Goal: Task Accomplishment & Management: Complete application form

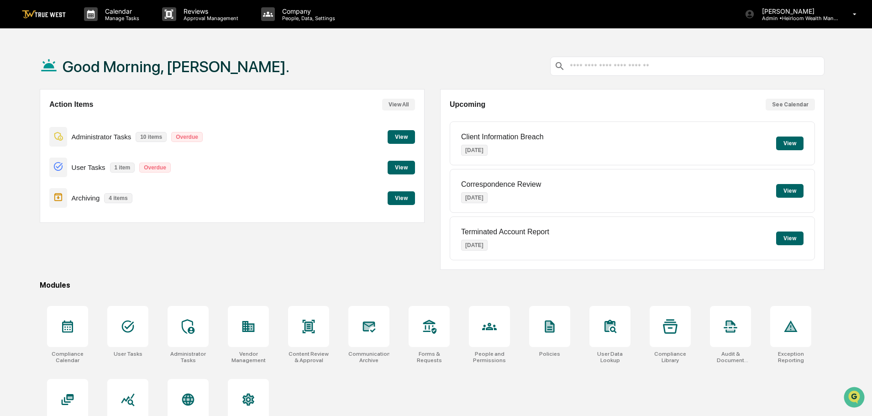
click at [401, 196] on button "View" at bounding box center [401, 198] width 27 height 14
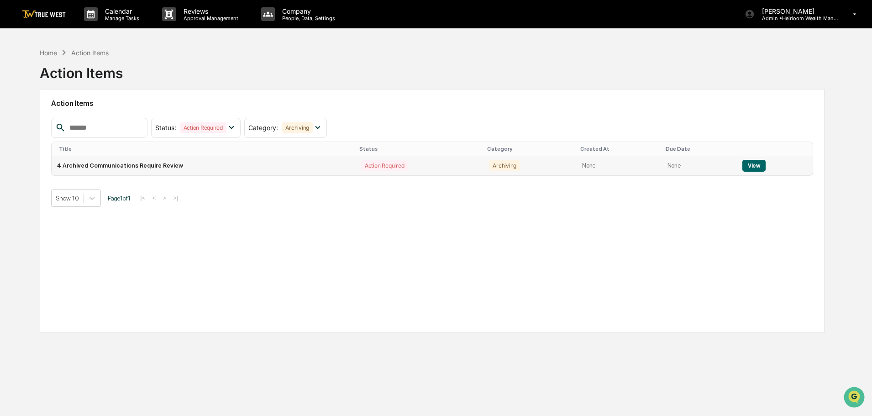
click at [749, 168] on button "View" at bounding box center [753, 166] width 23 height 12
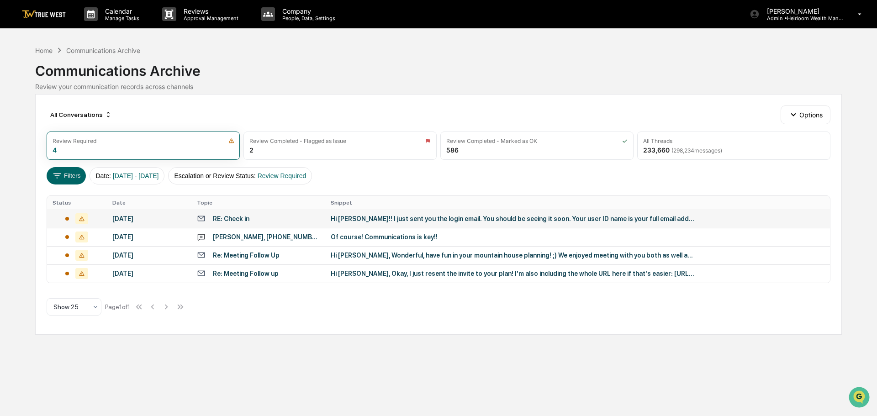
click at [274, 220] on div "RE: Check in" at bounding box center [258, 218] width 123 height 9
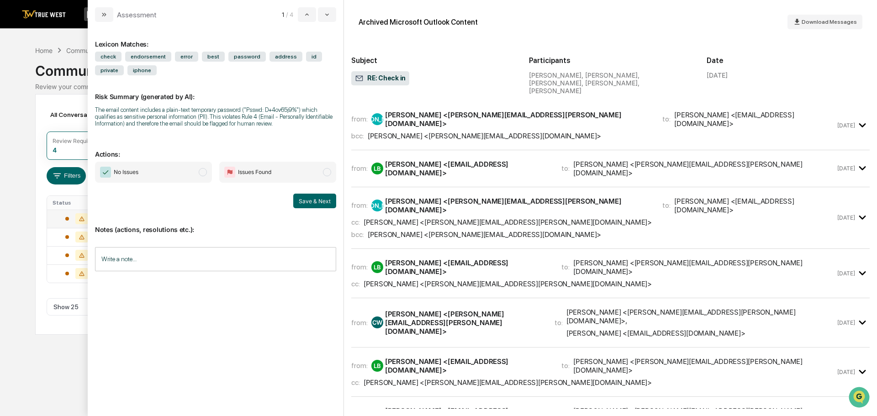
click at [526, 116] on div "from: [PERSON_NAME] [PERSON_NAME] <[PERSON_NAME][EMAIL_ADDRESS][PERSON_NAME][DO…" at bounding box center [593, 125] width 484 height 30
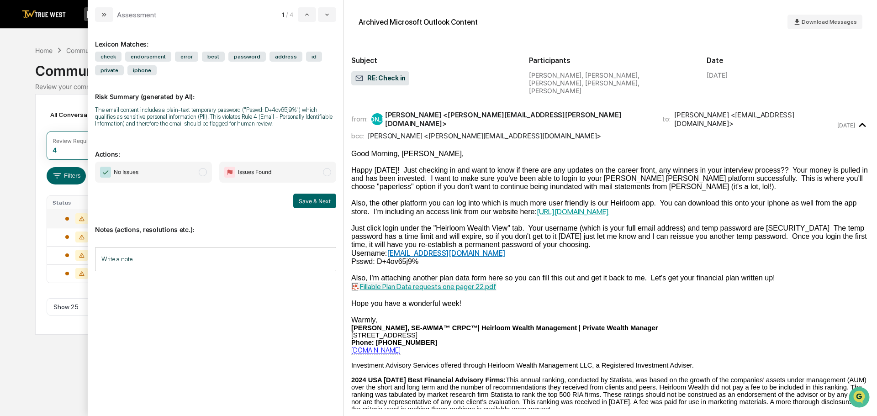
click at [200, 172] on span "modal" at bounding box center [203, 172] width 8 height 8
click at [118, 256] on input "Write a note..." at bounding box center [215, 259] width 241 height 24
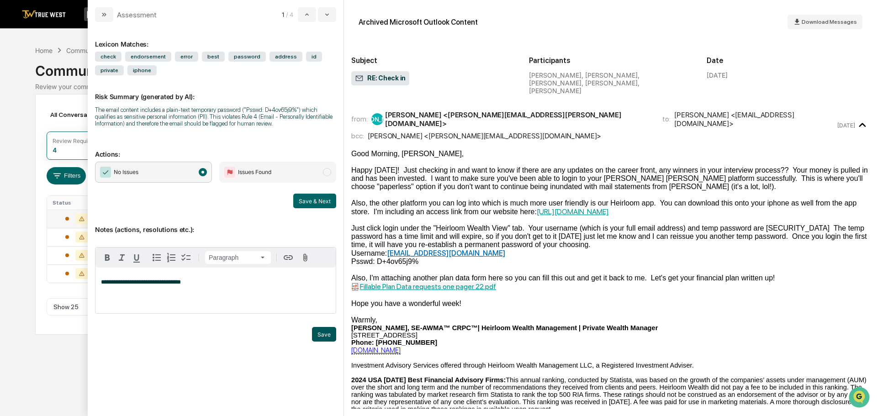
click at [322, 332] on button "Save" at bounding box center [324, 334] width 24 height 15
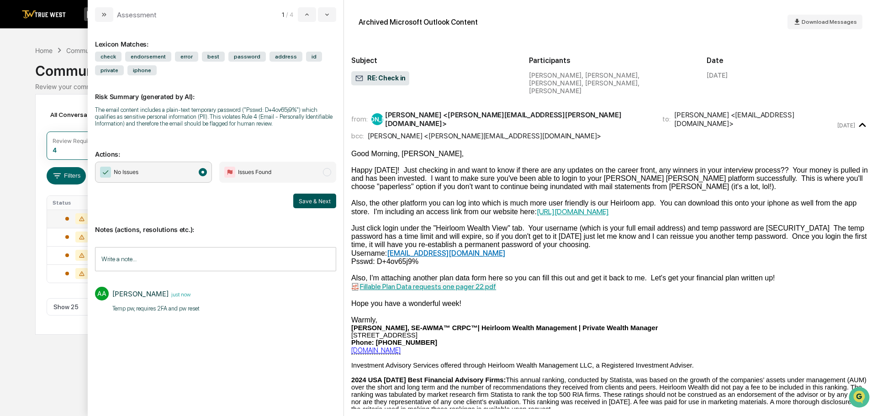
click at [313, 202] on button "Save & Next" at bounding box center [314, 201] width 43 height 15
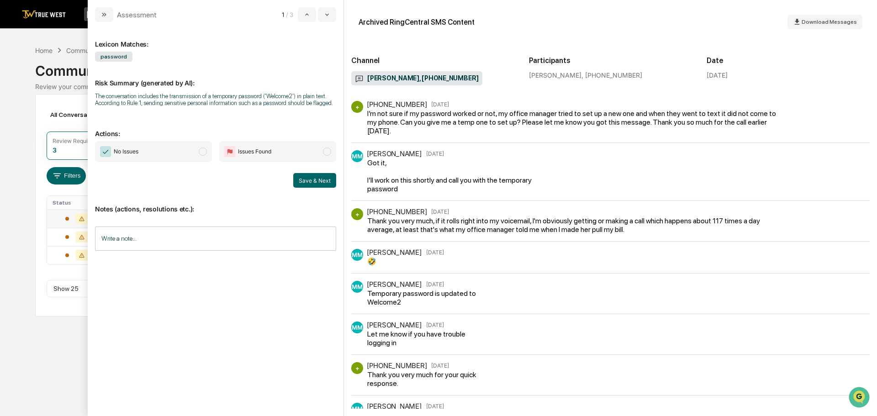
click at [204, 153] on span "modal" at bounding box center [203, 151] width 8 height 8
click at [121, 233] on input "Write a note..." at bounding box center [215, 238] width 241 height 24
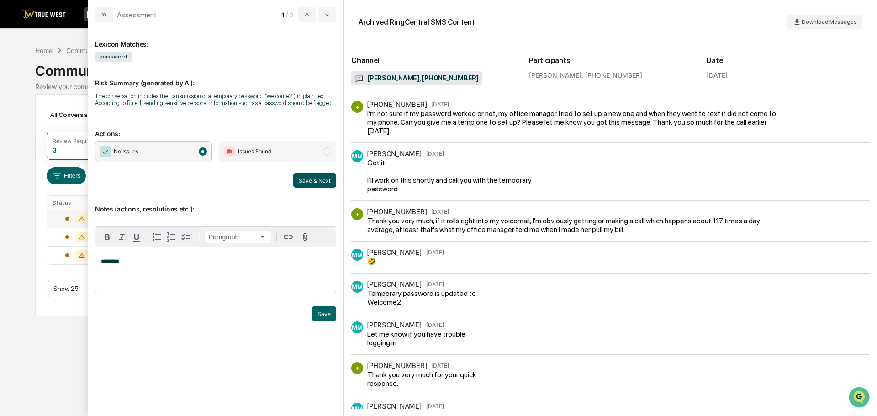
click at [310, 181] on button "Save & Next" at bounding box center [314, 180] width 43 height 15
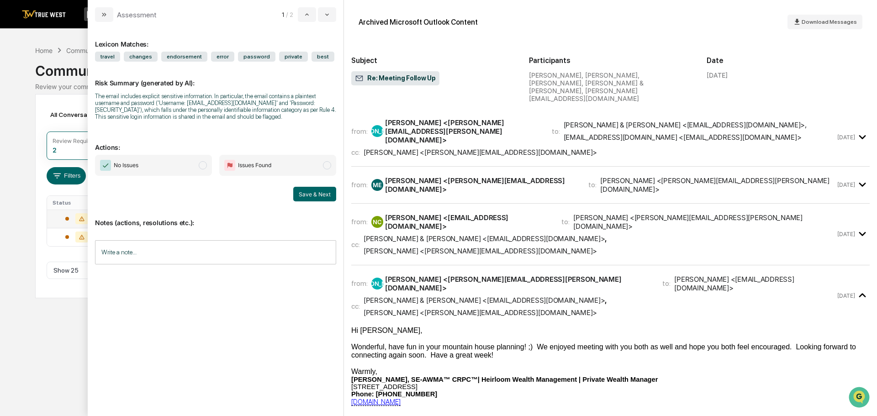
click at [493, 148] on div "[PERSON_NAME] <[PERSON_NAME][EMAIL_ADDRESS][DOMAIN_NAME]>" at bounding box center [479, 152] width 233 height 9
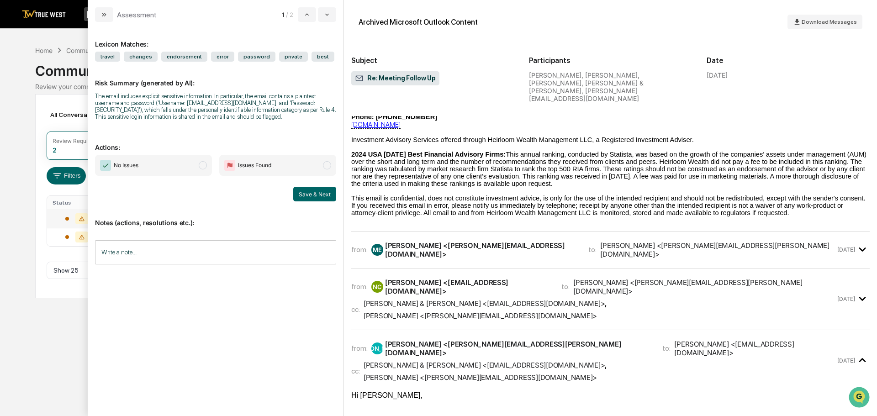
scroll to position [365, 0]
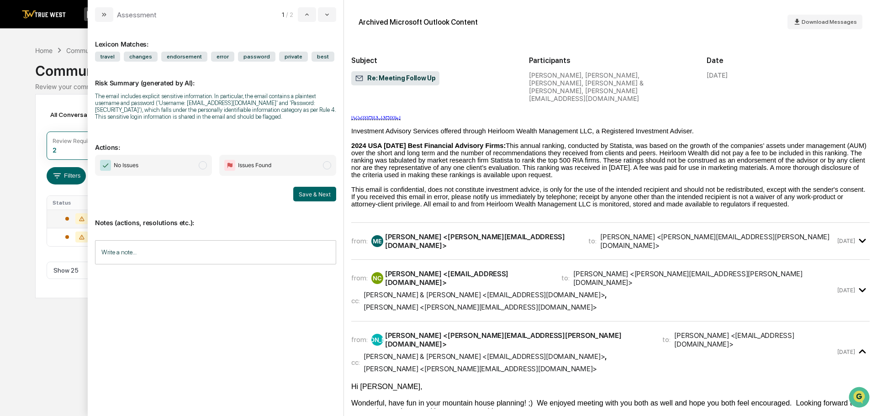
click at [470, 241] on div "[PERSON_NAME] <[PERSON_NAME][EMAIL_ADDRESS][DOMAIN_NAME]>" at bounding box center [481, 240] width 192 height 17
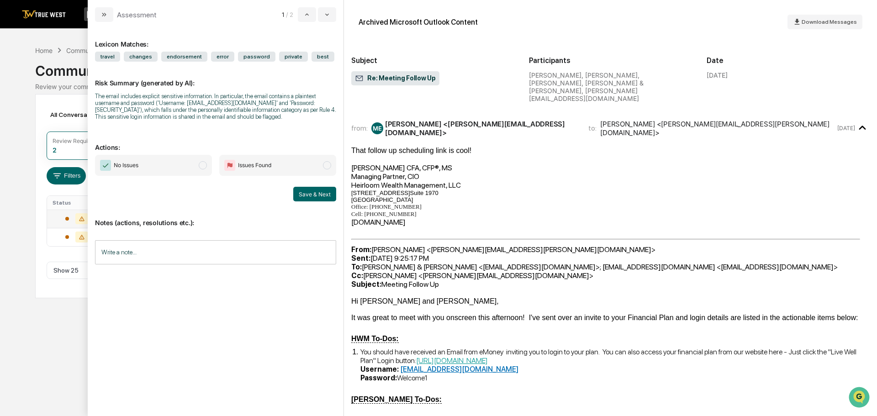
scroll to position [502, 0]
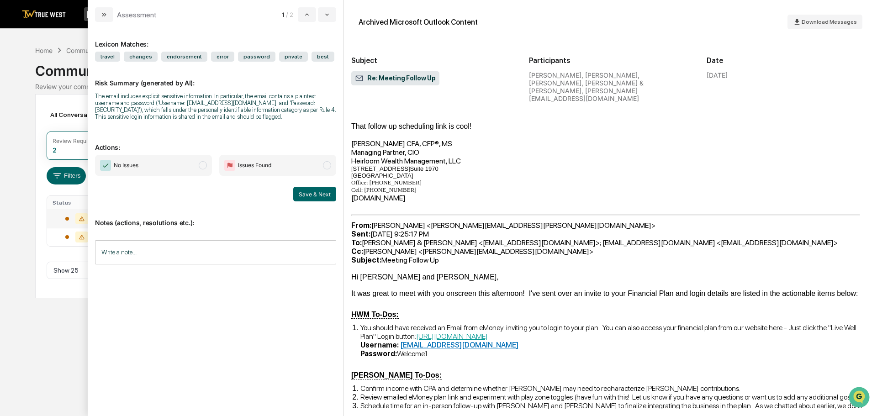
click at [204, 166] on span "modal" at bounding box center [203, 165] width 8 height 8
click at [128, 244] on div "Write a note... Write a note..." at bounding box center [215, 252] width 241 height 24
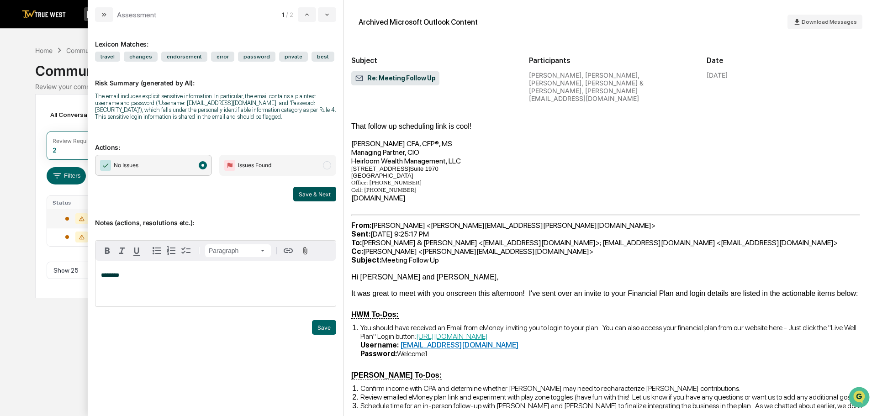
click at [311, 194] on button "Save & Next" at bounding box center [314, 194] width 43 height 15
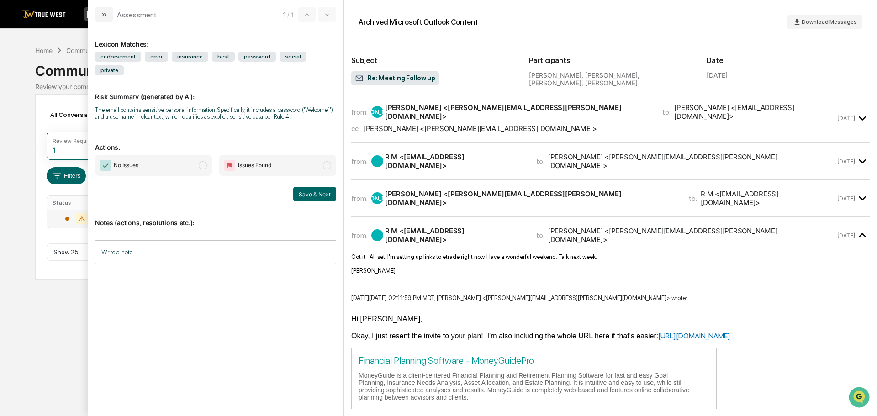
click at [491, 124] on div "cc: [PERSON_NAME] <[PERSON_NAME][EMAIL_ADDRESS][DOMAIN_NAME]>" at bounding box center [593, 128] width 484 height 9
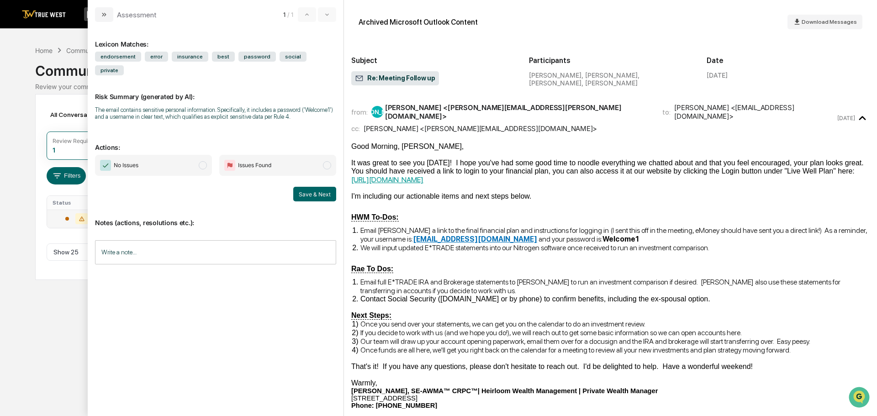
click at [205, 161] on span "modal" at bounding box center [203, 165] width 8 height 8
click at [133, 240] on input "Write a note..." at bounding box center [215, 252] width 241 height 24
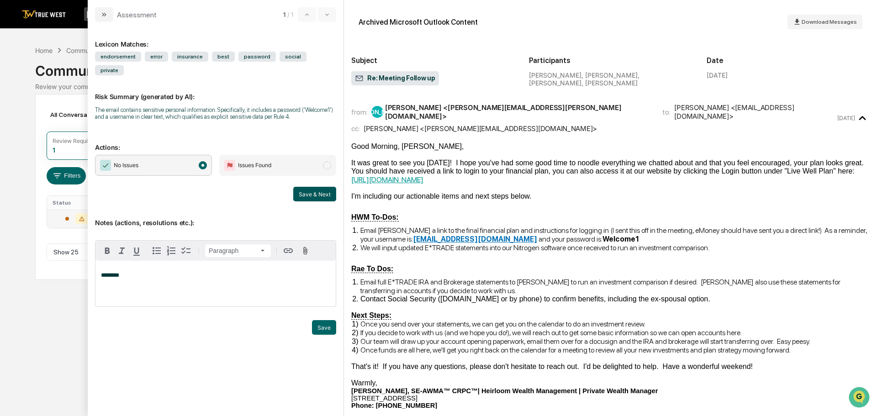
click at [310, 187] on button "Save & Next" at bounding box center [314, 194] width 43 height 15
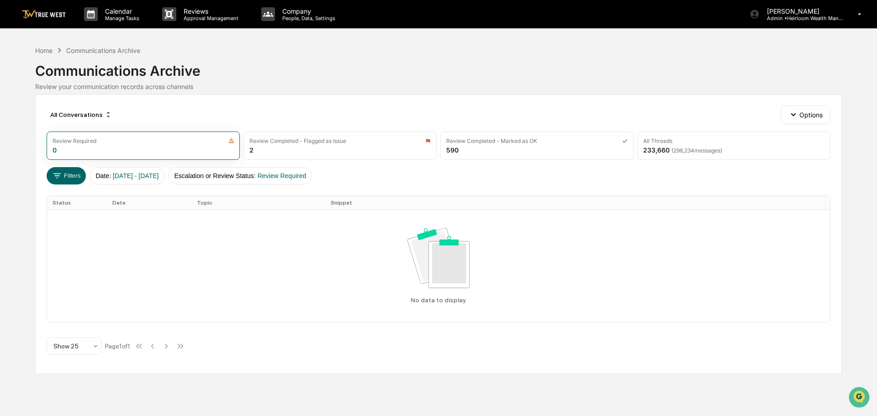
click at [47, 14] on img at bounding box center [44, 14] width 44 height 9
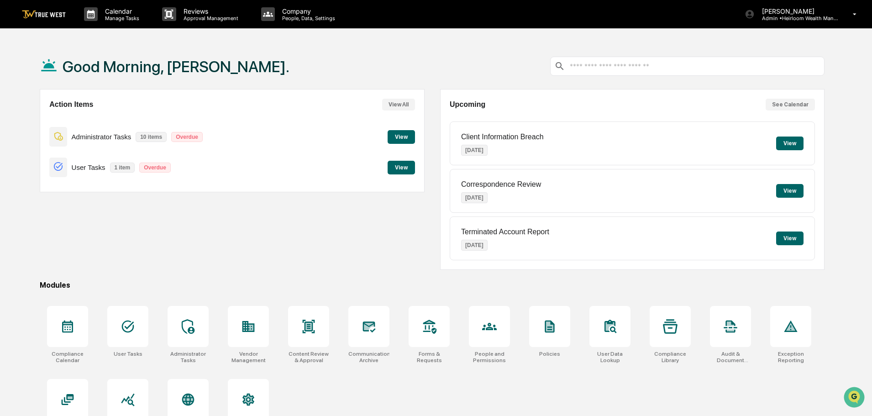
click at [400, 137] on button "View" at bounding box center [401, 137] width 27 height 14
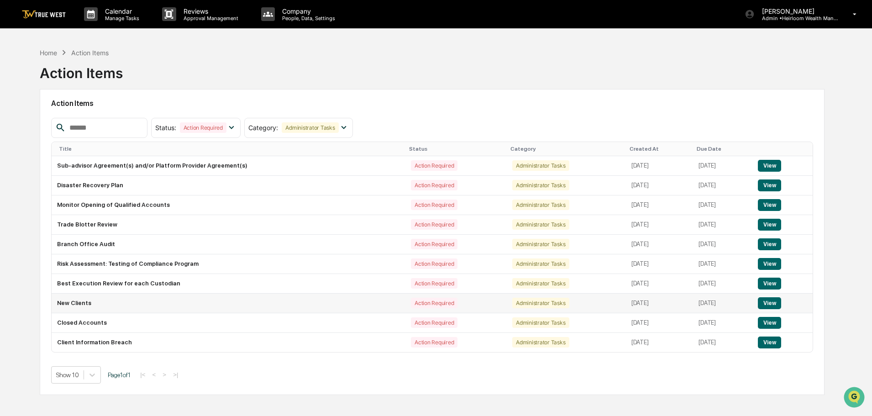
click at [772, 304] on button "View" at bounding box center [769, 303] width 23 height 12
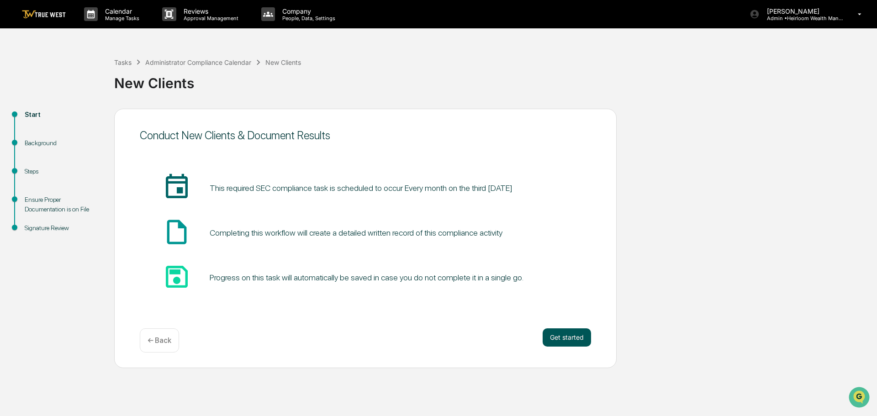
click at [575, 337] on button "Get started" at bounding box center [566, 337] width 48 height 18
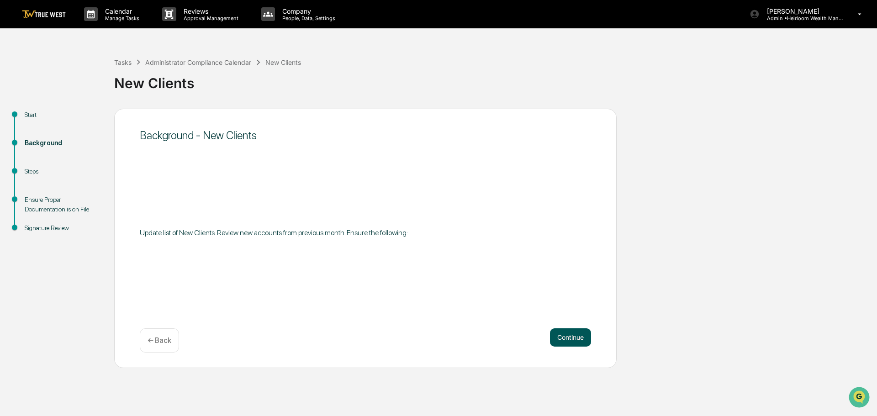
click at [570, 334] on button "Continue" at bounding box center [570, 337] width 41 height 18
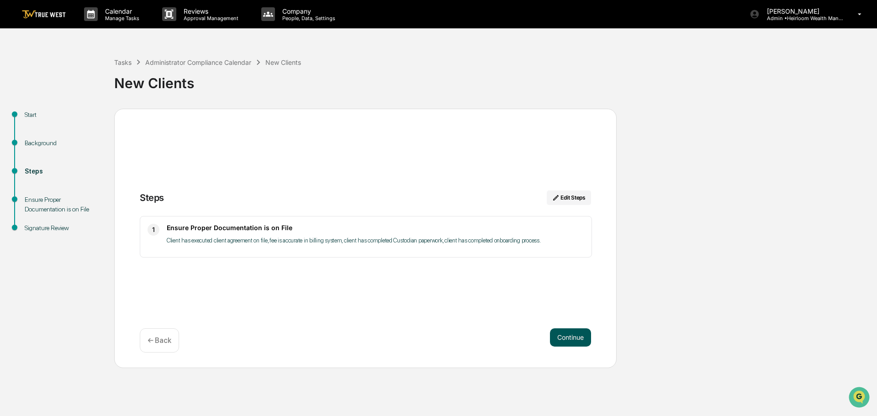
click at [570, 336] on button "Continue" at bounding box center [570, 337] width 41 height 18
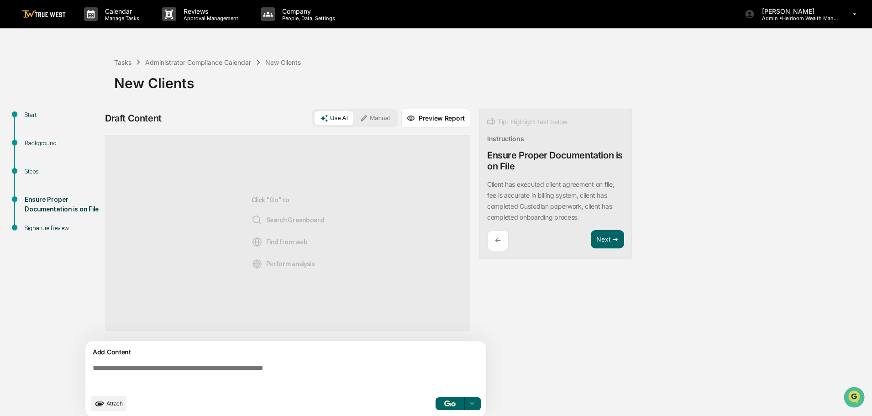
click at [379, 121] on button "Manual" at bounding box center [374, 118] width 41 height 14
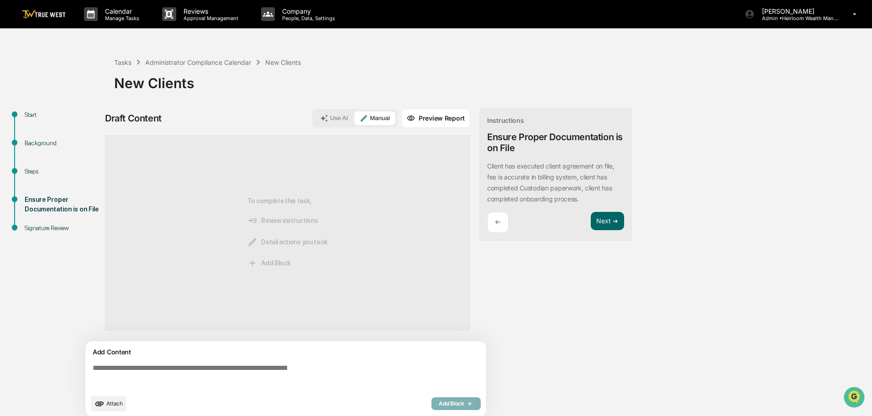
click at [354, 111] on button "Manual" at bounding box center [374, 118] width 41 height 14
click at [153, 369] on textarea at bounding box center [287, 376] width 397 height 33
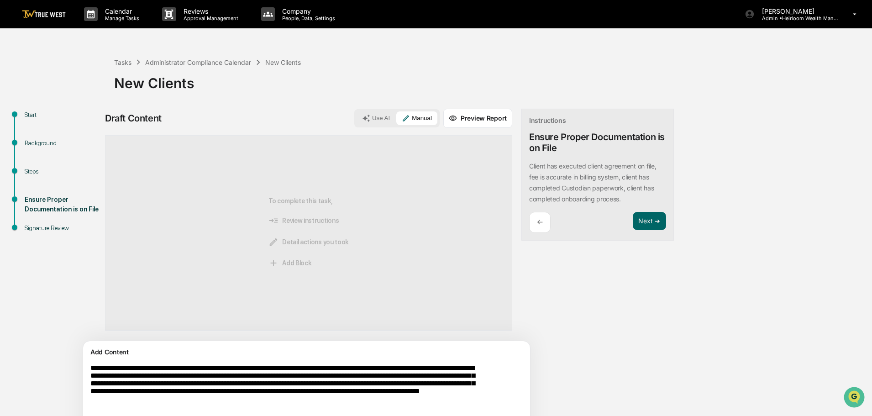
scroll to position [3, 0]
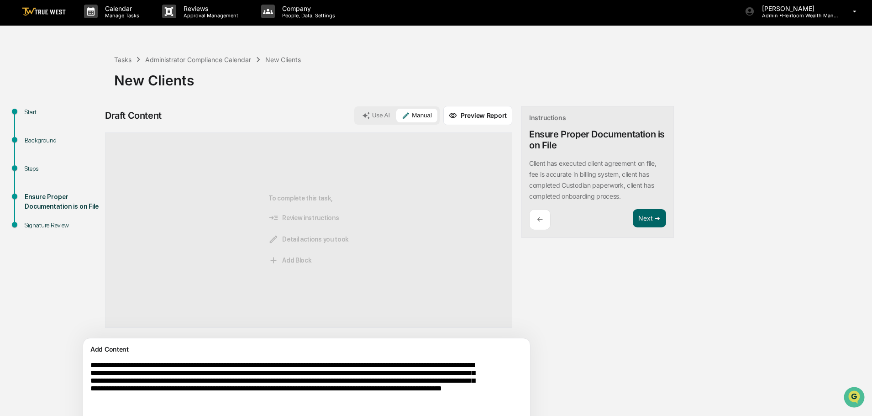
click at [342, 403] on textarea "**********" at bounding box center [285, 391] width 397 height 69
click at [176, 413] on textarea "**********" at bounding box center [285, 391] width 397 height 69
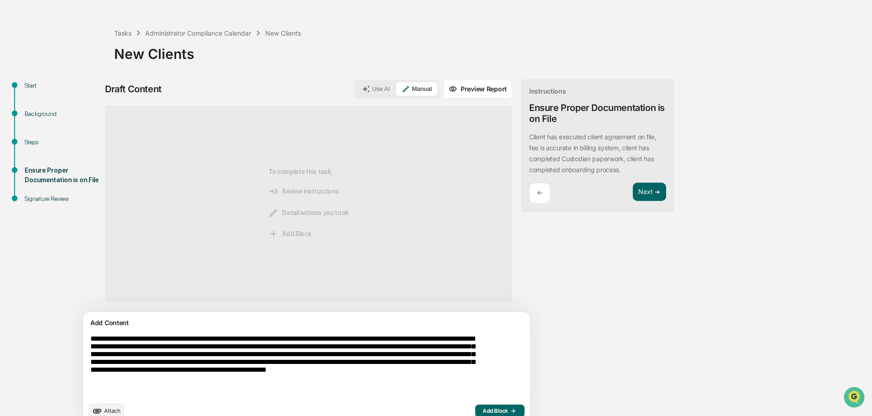
scroll to position [43, 0]
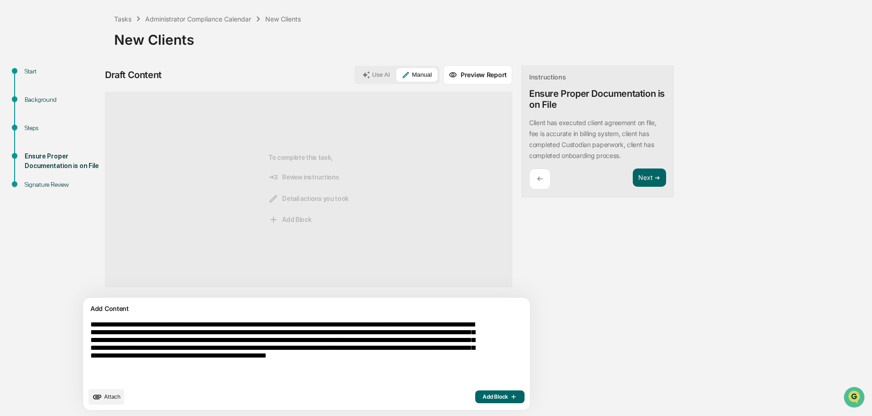
type textarea "**********"
click at [483, 395] on span "Add Block" at bounding box center [500, 396] width 35 height 7
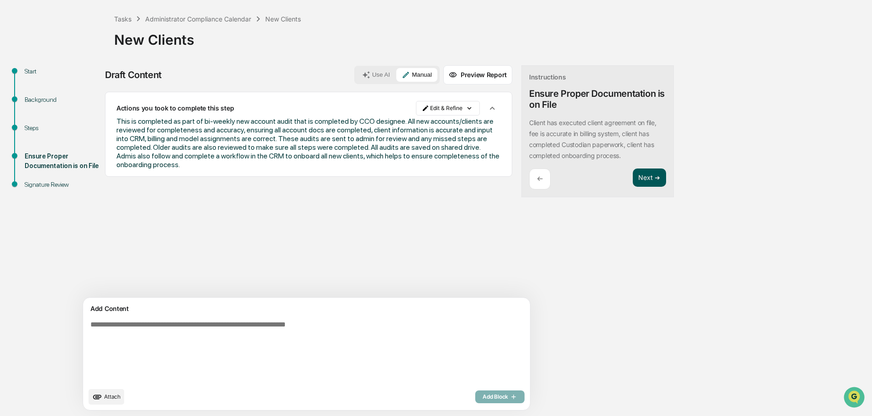
click at [633, 177] on button "Next ➔" at bounding box center [649, 177] width 33 height 19
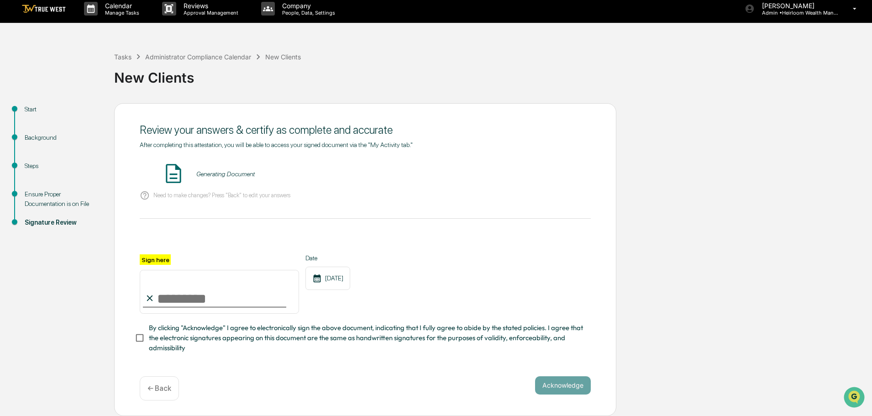
scroll to position [0, 0]
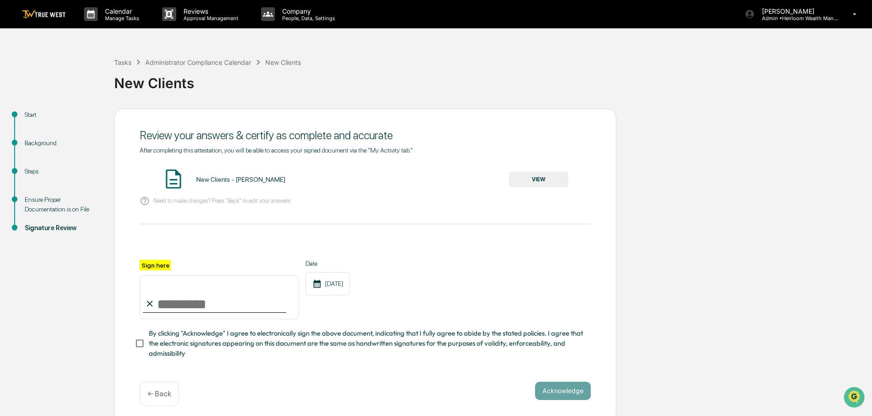
click at [536, 176] on button "VIEW" at bounding box center [538, 180] width 59 height 16
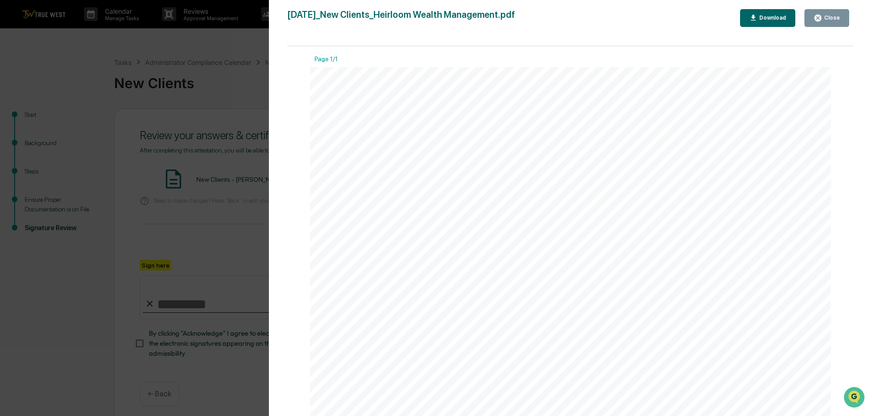
click at [829, 17] on div "Close" at bounding box center [831, 18] width 18 height 6
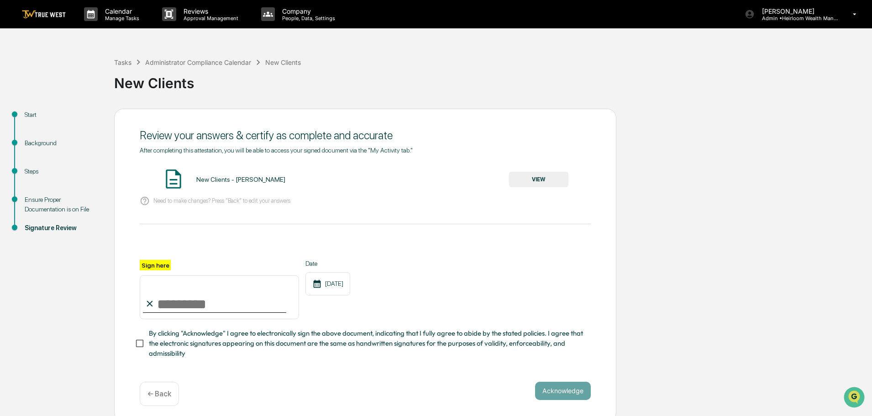
click at [189, 310] on input "Sign here" at bounding box center [219, 297] width 159 height 44
type input "**********"
click at [569, 390] on button "Acknowledge" at bounding box center [563, 391] width 56 height 18
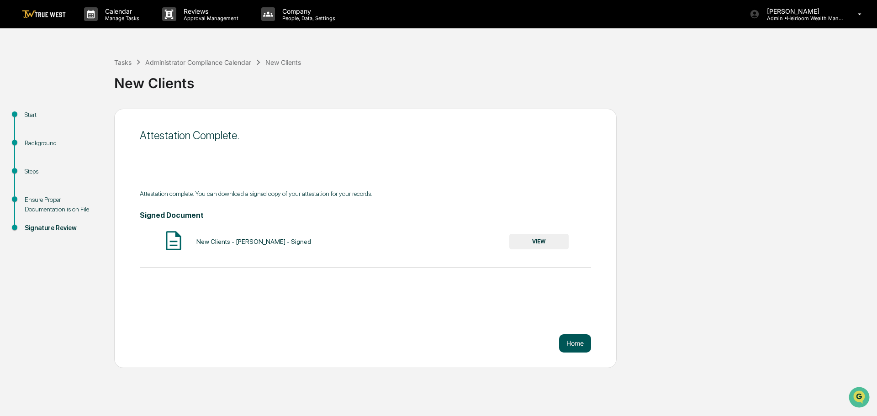
click at [577, 345] on button "Home" at bounding box center [575, 343] width 32 height 18
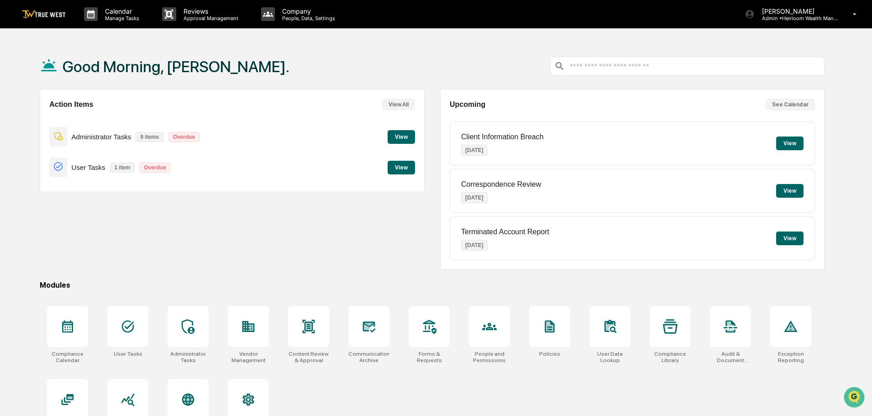
click at [400, 137] on button "View" at bounding box center [401, 137] width 27 height 14
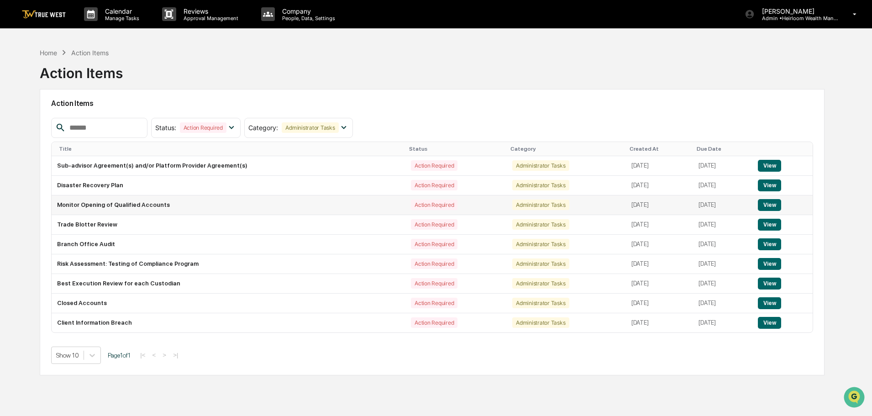
click at [765, 205] on button "View" at bounding box center [769, 205] width 23 height 12
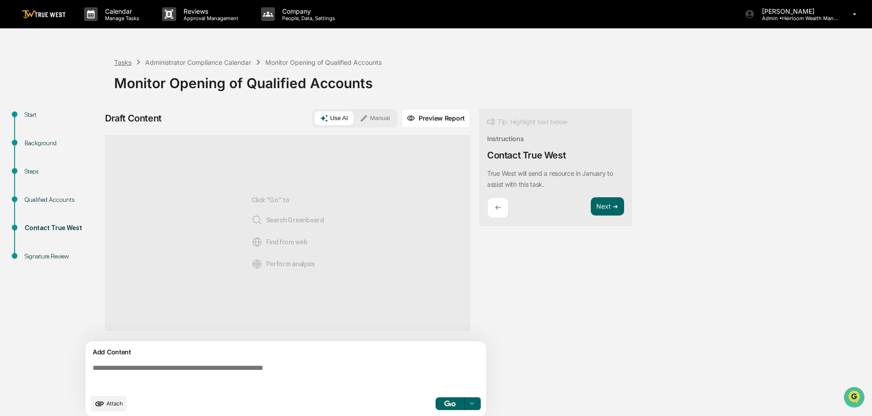
click at [123, 59] on div "Tasks" at bounding box center [122, 62] width 17 height 8
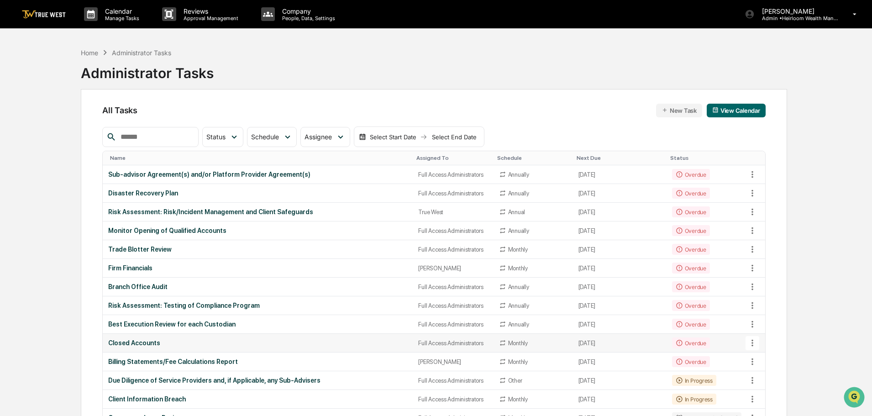
click at [250, 341] on div "Closed Accounts" at bounding box center [257, 342] width 299 height 7
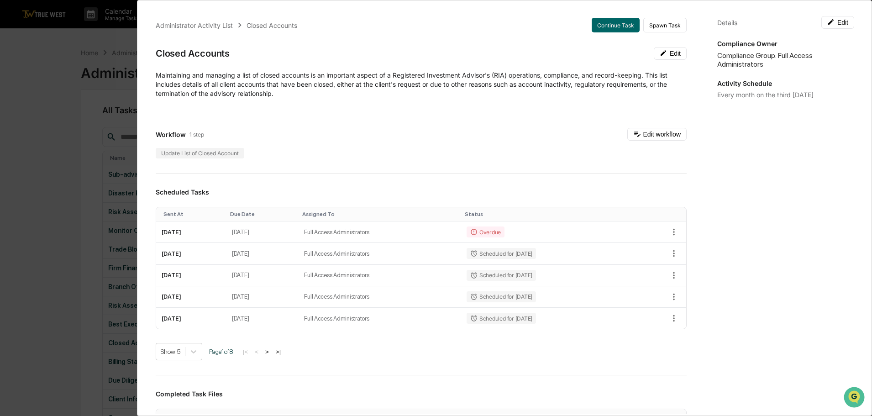
click at [43, 67] on div "Administrator Activity List Closed Accounts Continue Task Spawn Task Closed Acc…" at bounding box center [436, 208] width 872 height 416
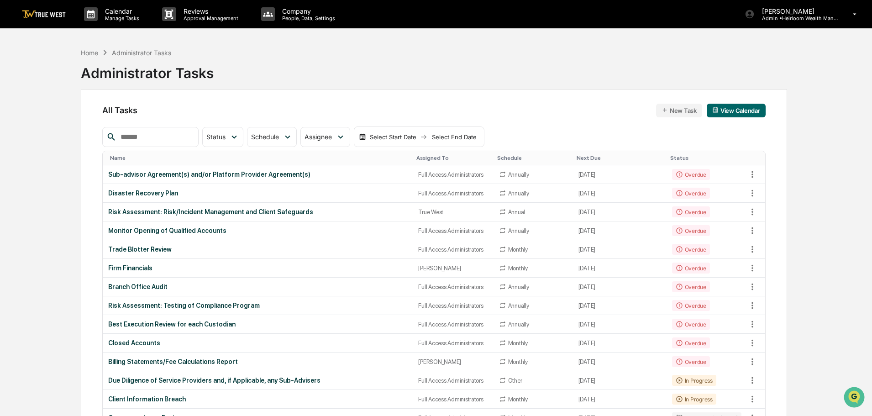
click at [47, 16] on img at bounding box center [44, 14] width 44 height 9
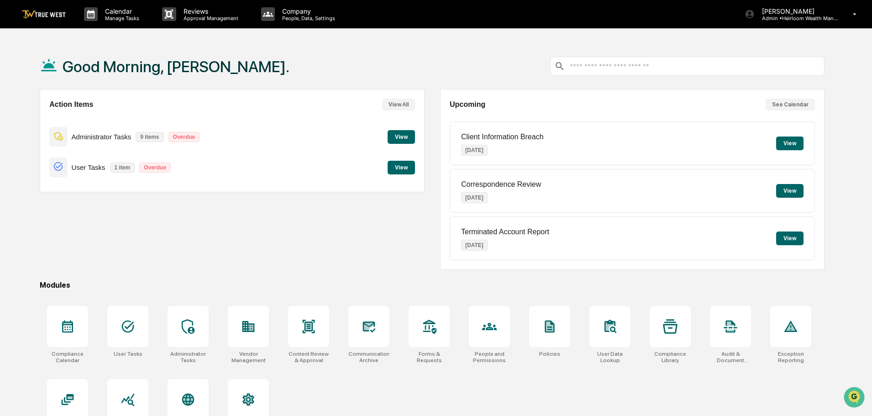
click at [402, 135] on button "View" at bounding box center [401, 137] width 27 height 14
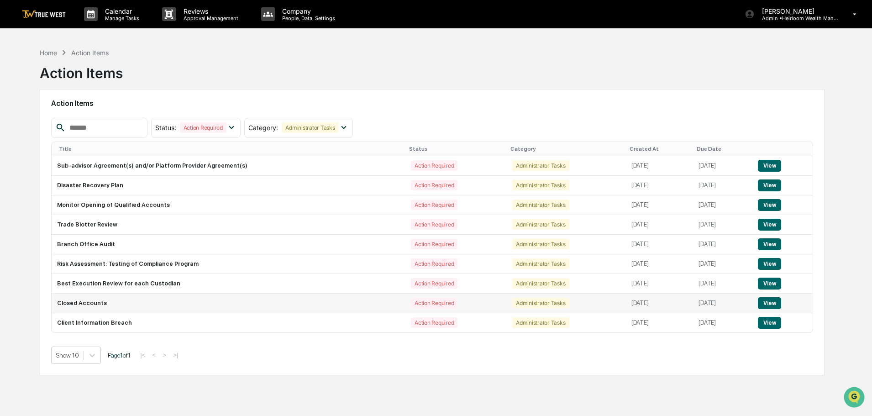
click at [769, 301] on button "View" at bounding box center [769, 303] width 23 height 12
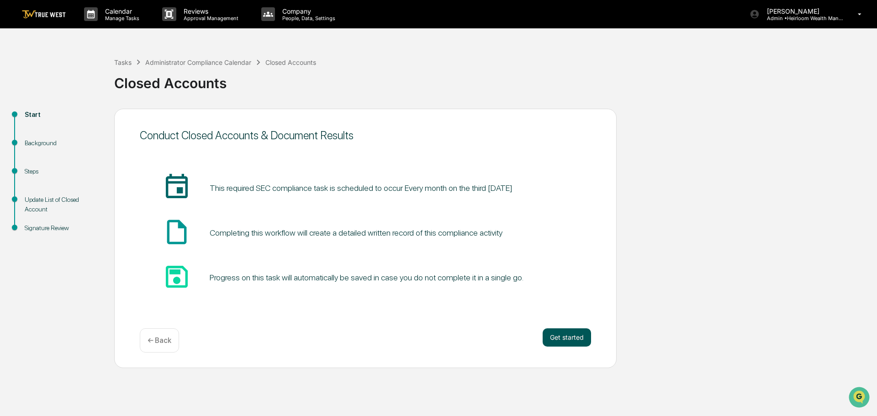
click at [575, 337] on button "Get started" at bounding box center [566, 337] width 48 height 18
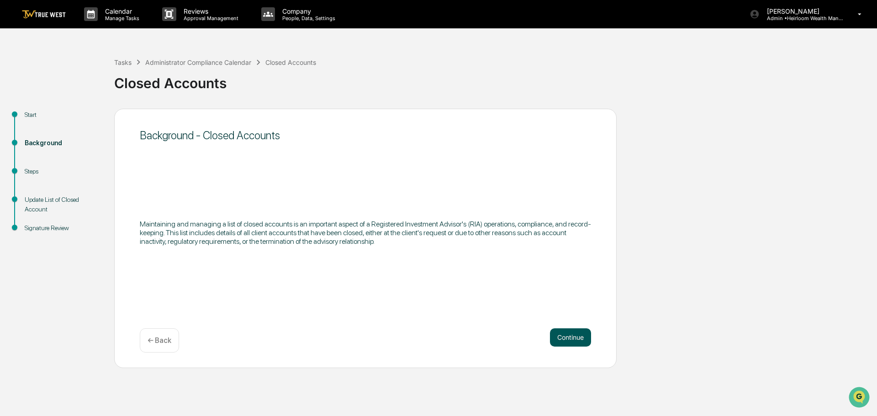
click at [562, 337] on button "Continue" at bounding box center [570, 337] width 41 height 18
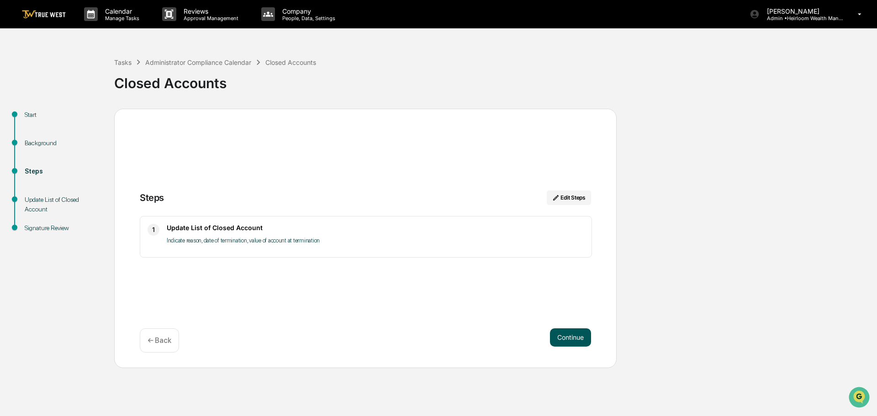
click at [566, 338] on button "Continue" at bounding box center [570, 337] width 41 height 18
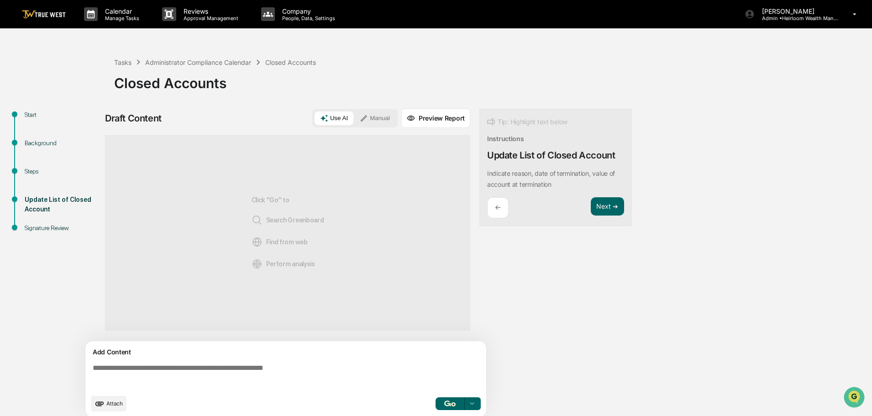
click at [379, 120] on button "Manual" at bounding box center [374, 118] width 41 height 14
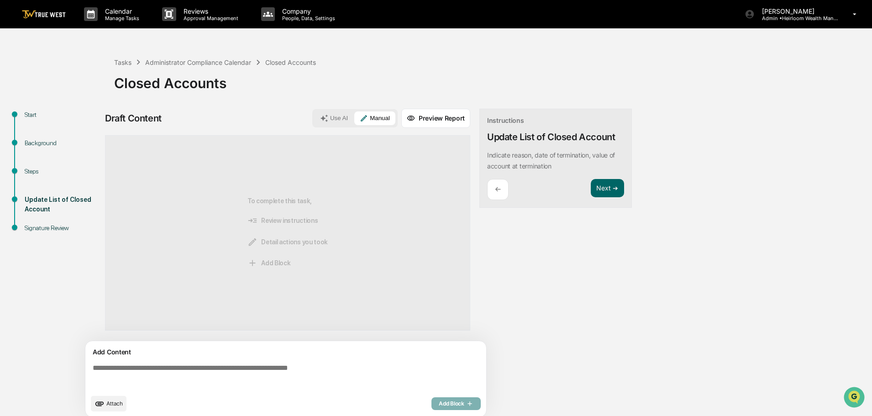
click at [164, 365] on textarea at bounding box center [287, 376] width 397 height 33
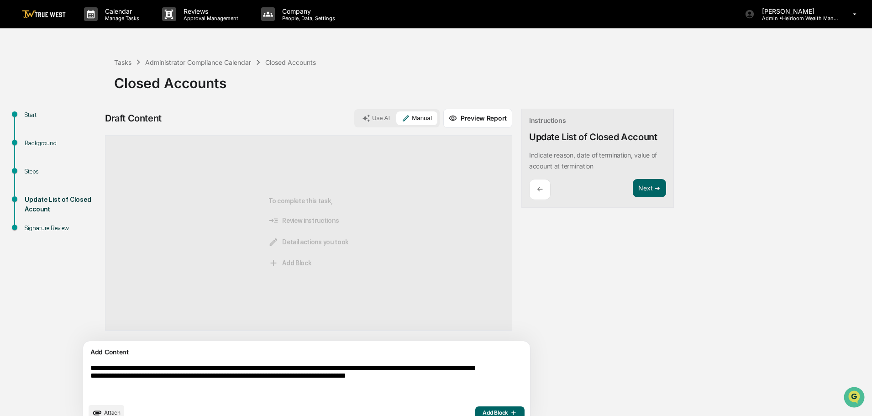
click at [358, 379] on textarea "**********" at bounding box center [285, 381] width 397 height 42
click at [168, 386] on textarea "**********" at bounding box center [285, 381] width 397 height 42
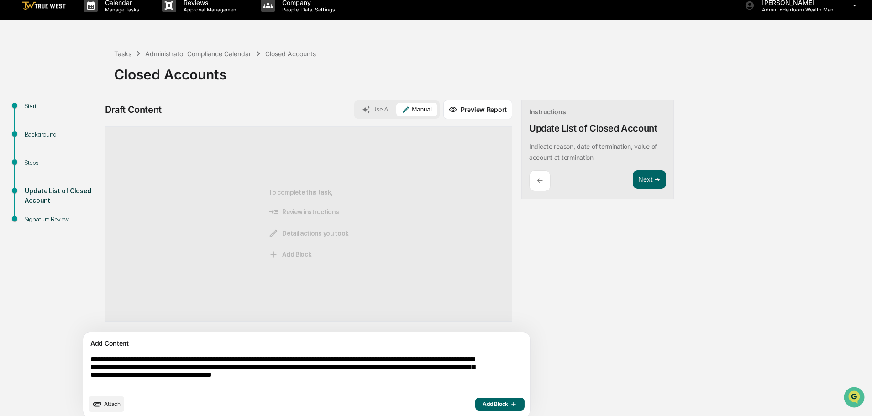
scroll to position [16, 0]
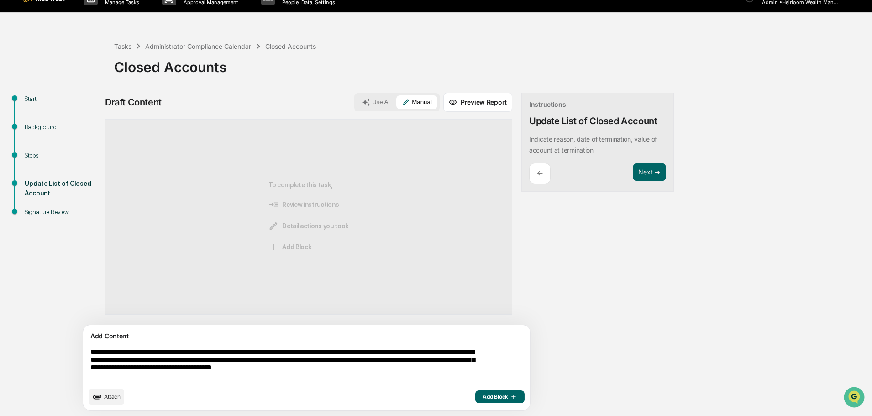
type textarea "**********"
click at [483, 398] on span "Add Block" at bounding box center [500, 396] width 35 height 7
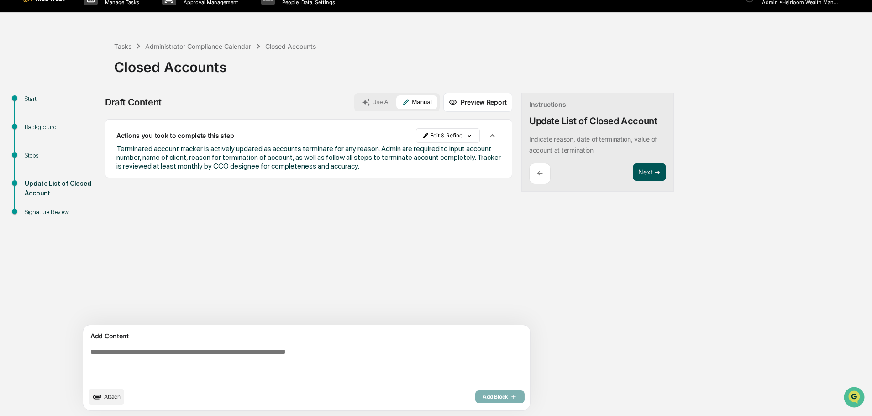
click at [633, 173] on button "Next ➔" at bounding box center [649, 172] width 33 height 19
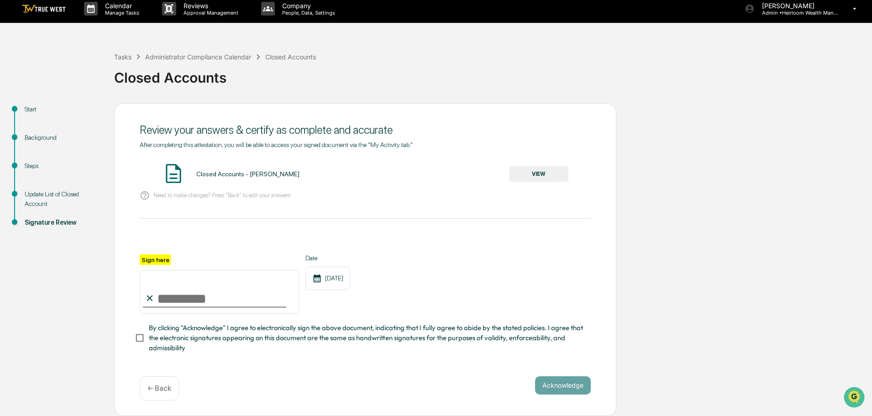
click at [542, 169] on button "VIEW" at bounding box center [538, 174] width 59 height 16
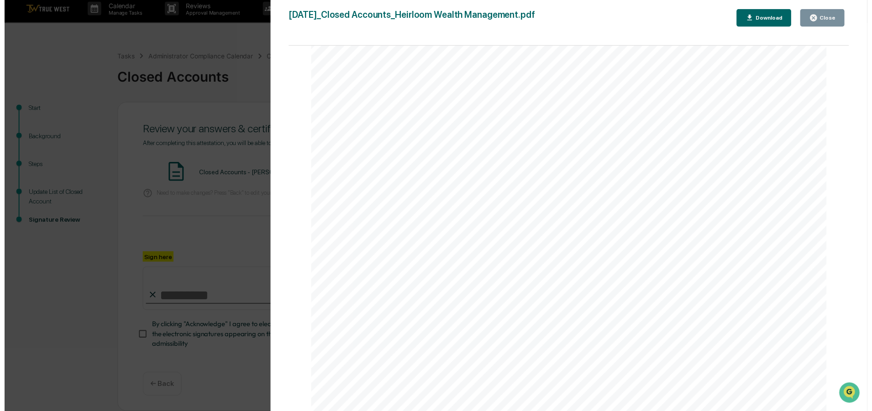
scroll to position [46, 0]
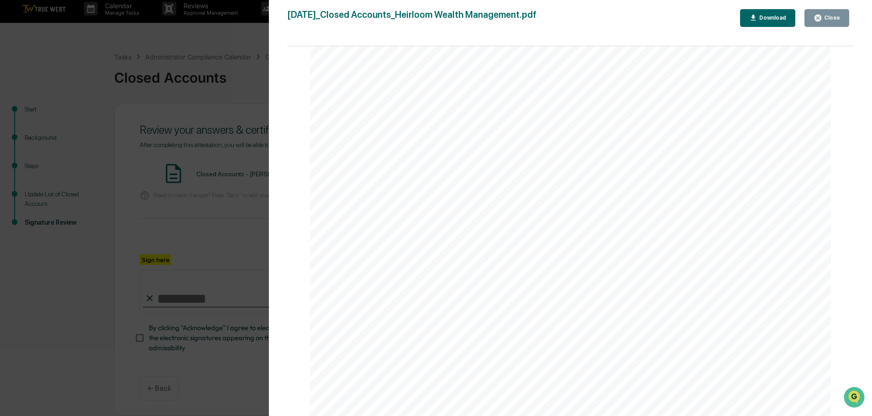
click at [836, 18] on div "Close" at bounding box center [831, 18] width 18 height 6
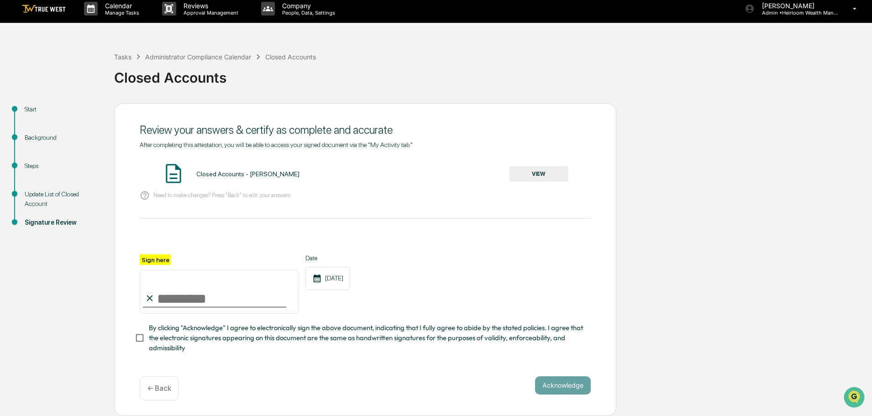
click at [215, 298] on input "Sign here" at bounding box center [219, 292] width 159 height 44
type input "**********"
click at [567, 384] on button "Acknowledge" at bounding box center [563, 385] width 56 height 18
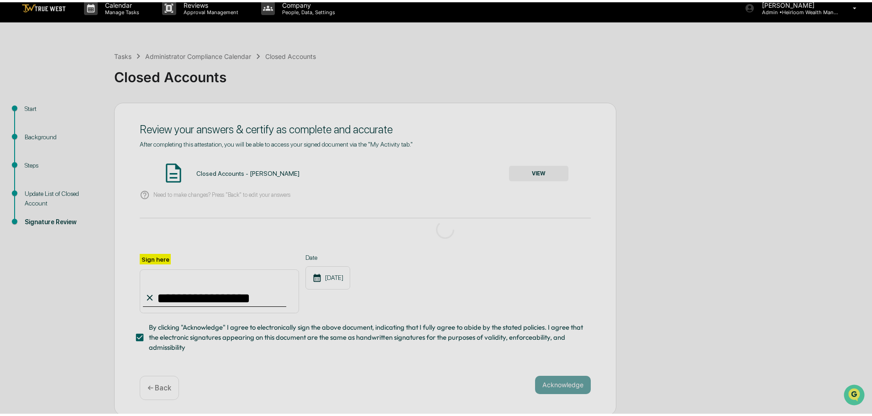
scroll to position [0, 0]
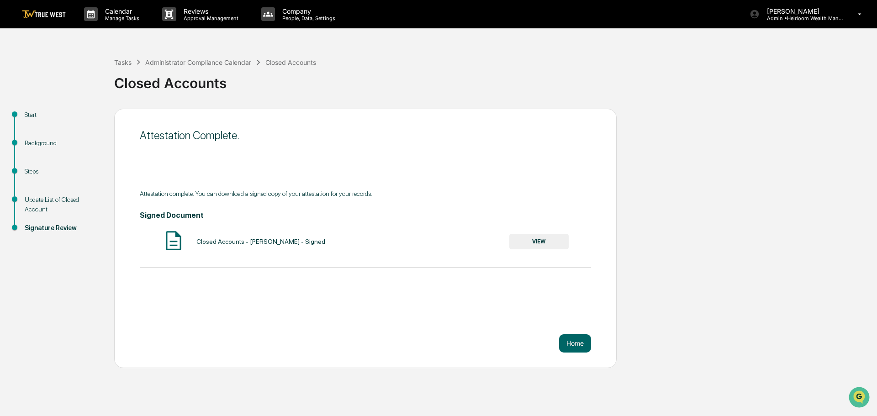
click at [43, 15] on img at bounding box center [44, 14] width 44 height 9
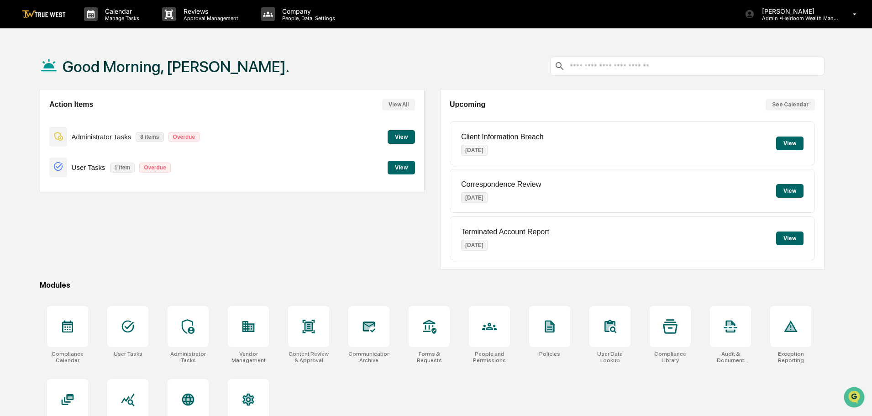
click at [400, 135] on button "View" at bounding box center [401, 137] width 27 height 14
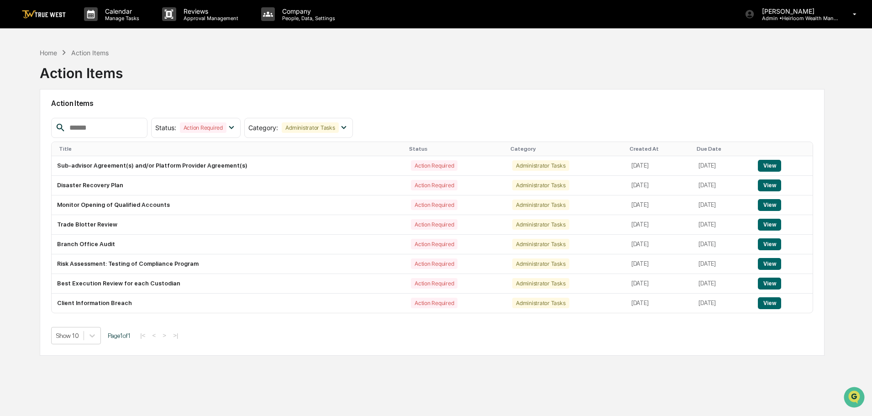
click at [44, 16] on img at bounding box center [44, 14] width 44 height 9
